Goal: Task Accomplishment & Management: Use online tool/utility

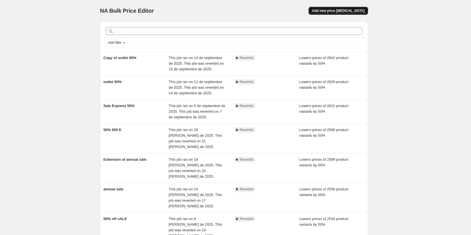
click at [340, 12] on span "Add new price [MEDICAL_DATA]" at bounding box center [338, 10] width 52 height 5
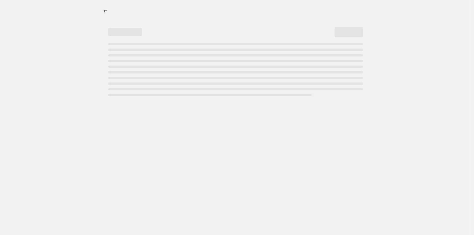
select select "percentage"
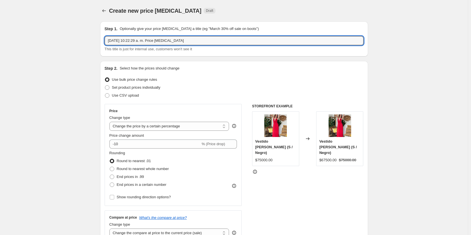
drag, startPoint x: 201, startPoint y: 36, endPoint x: 32, endPoint y: 47, distance: 169.4
type input "Fiestas Patrias"
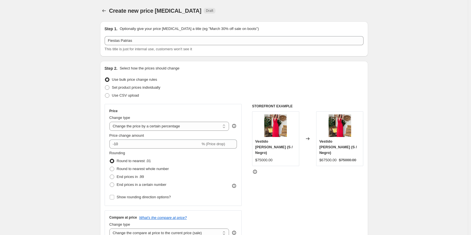
click at [126, 144] on input "-10" at bounding box center [154, 143] width 91 height 9
type input "-1"
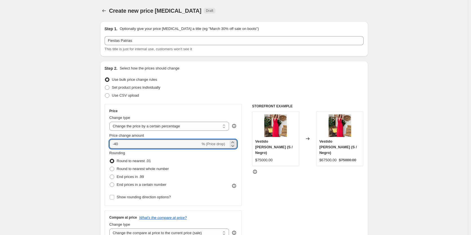
type input "-40"
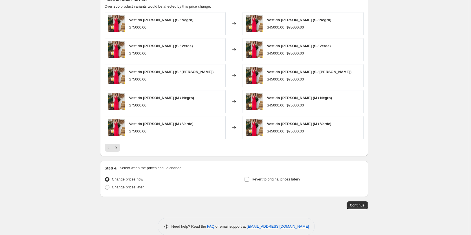
scroll to position [329, 0]
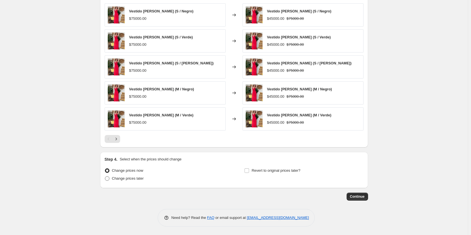
click at [109, 180] on span at bounding box center [107, 178] width 5 height 5
click at [105, 176] on input "Change prices later" at bounding box center [105, 176] width 0 height 0
radio input "true"
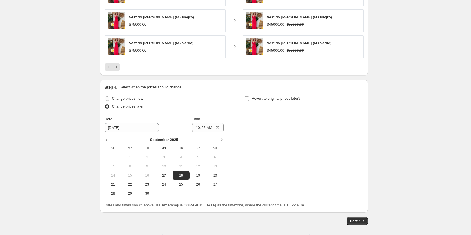
scroll to position [414, 0]
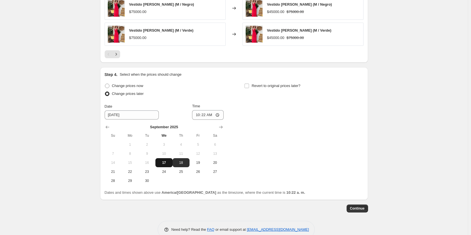
click at [164, 163] on span "17" at bounding box center [164, 162] width 12 height 5
type input "9/17/2025"
click at [205, 116] on input "10:22" at bounding box center [208, 115] width 32 height 10
type input "19:30"
click at [212, 92] on div "Change prices later" at bounding box center [164, 94] width 119 height 8
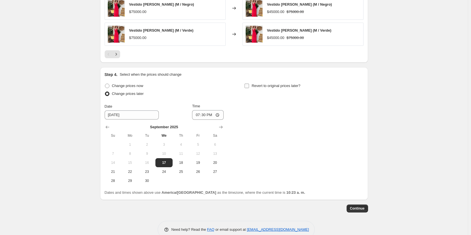
click at [249, 85] on input "Revert to original prices later?" at bounding box center [247, 86] width 5 height 5
checkbox input "true"
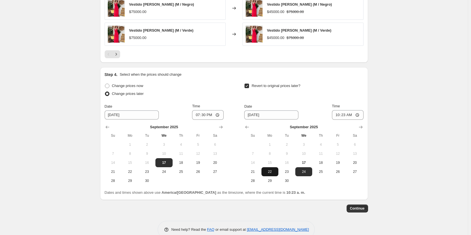
click at [272, 172] on span "22" at bounding box center [270, 171] width 12 height 5
type input "9/22/2025"
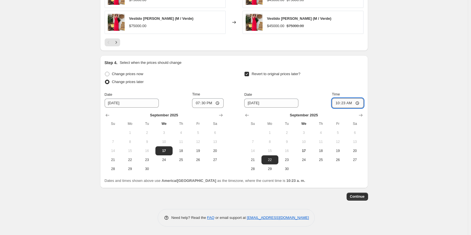
click at [344, 103] on input "10:23" at bounding box center [348, 103] width 32 height 10
type input "09:00"
click at [321, 93] on div "Date 9/22/2025 Time 09:00" at bounding box center [303, 99] width 119 height 16
click at [360, 198] on span "Continue" at bounding box center [357, 196] width 15 height 5
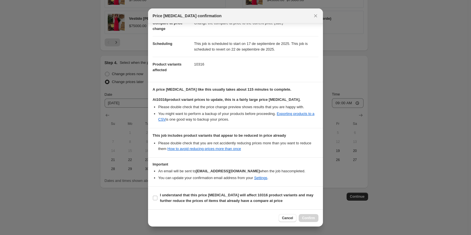
scroll to position [38, 0]
click at [155, 199] on input "I understand that this price change job will affect 10316 product variants and …" at bounding box center [155, 198] width 5 height 5
checkbox input "true"
click at [304, 218] on span "Confirm" at bounding box center [308, 218] width 13 height 5
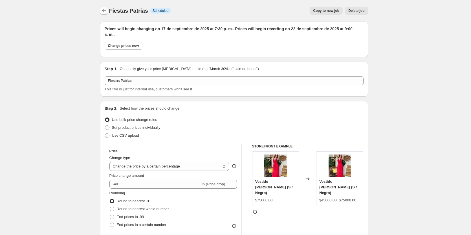
click at [105, 10] on icon "Price change jobs" at bounding box center [104, 11] width 6 height 6
